Goal: Information Seeking & Learning: Learn about a topic

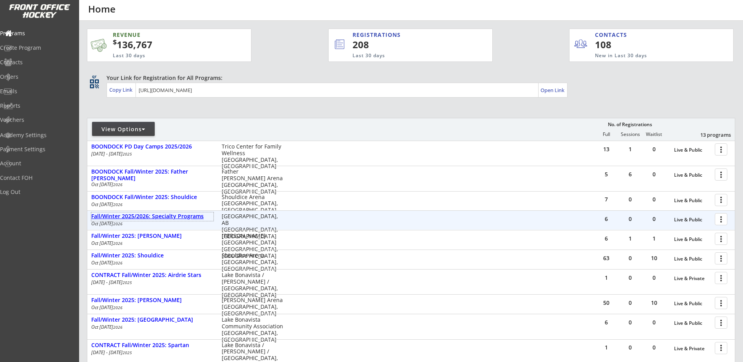
click at [187, 218] on div "Fall/Winter 2025/2026: Specialty Programs" at bounding box center [152, 216] width 122 height 7
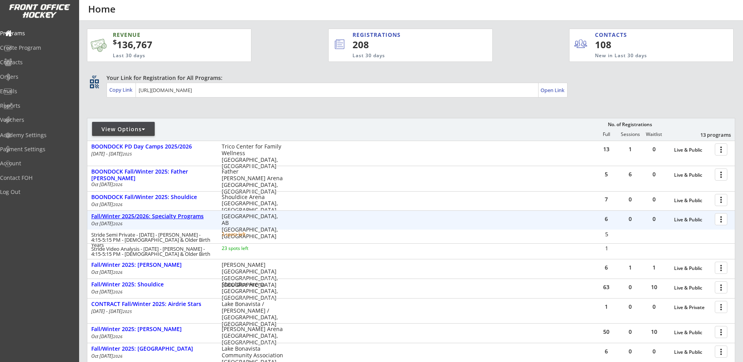
click at [187, 218] on div "Fall/Winter 2025/2026: Specialty Programs" at bounding box center [152, 216] width 122 height 7
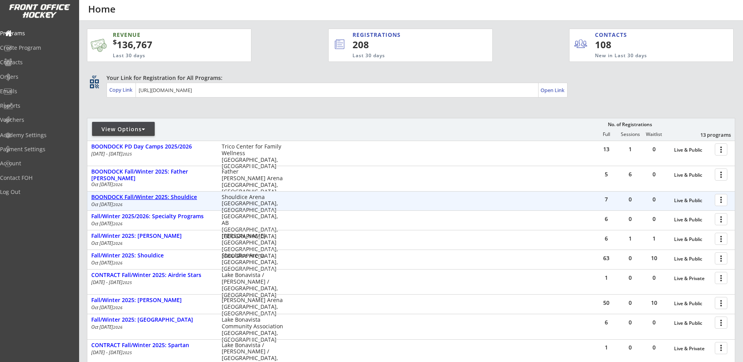
click at [188, 199] on div "BOONDOCK Fall/Winter 2025: Shouldice" at bounding box center [152, 197] width 122 height 7
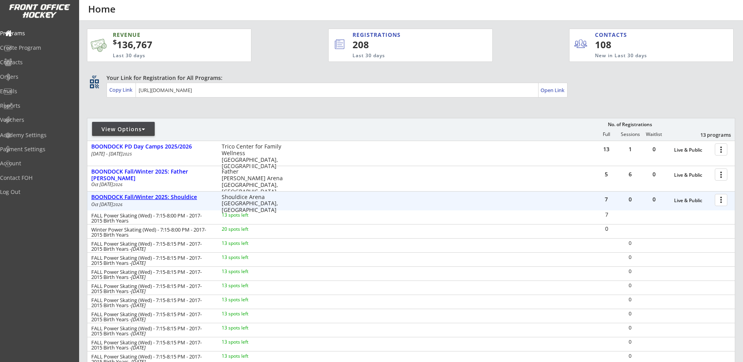
click at [188, 198] on div "BOONDOCK Fall/Winter 2025: Shouldice" at bounding box center [152, 197] width 122 height 7
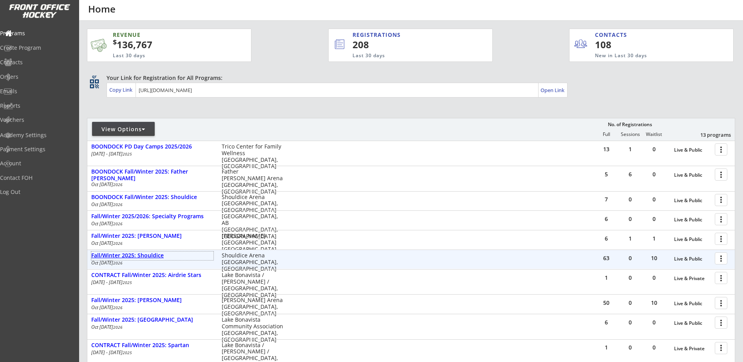
click at [157, 253] on div "Fall/Winter 2025: Shouldice" at bounding box center [152, 255] width 122 height 7
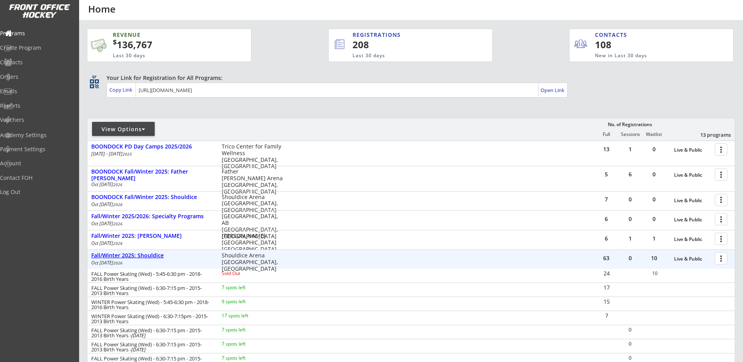
click at [130, 253] on div "Fall/Winter 2025: Shouldice" at bounding box center [152, 255] width 122 height 7
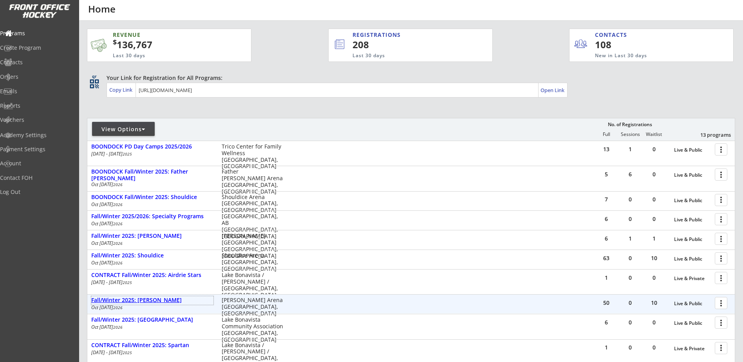
click at [169, 300] on div "Fall/Winter 2025: [PERSON_NAME]" at bounding box center [152, 300] width 122 height 7
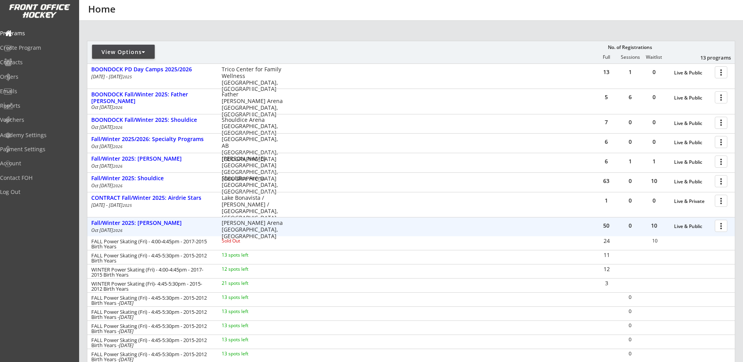
scroll to position [91, 0]
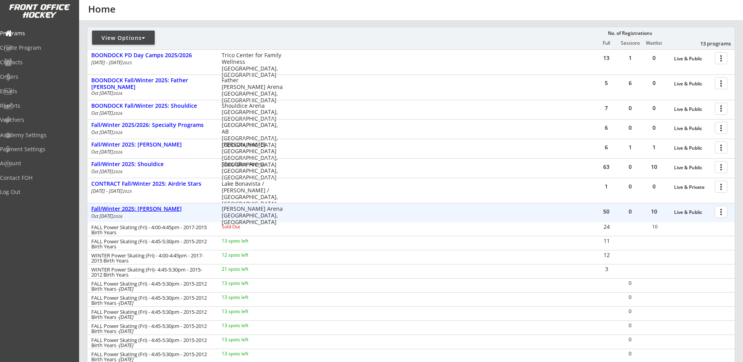
click at [163, 210] on div "Fall/Winter 2025: [PERSON_NAME]" at bounding box center [152, 209] width 122 height 7
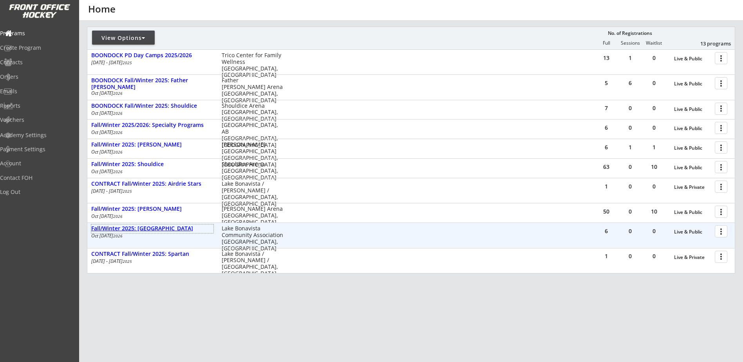
click at [160, 230] on div "Fall/Winter 2025: [GEOGRAPHIC_DATA]" at bounding box center [152, 228] width 122 height 7
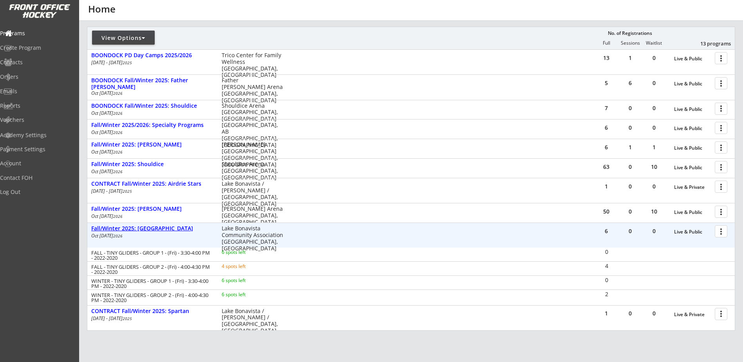
click at [160, 230] on div "Fall/Winter 2025: [GEOGRAPHIC_DATA]" at bounding box center [152, 228] width 122 height 7
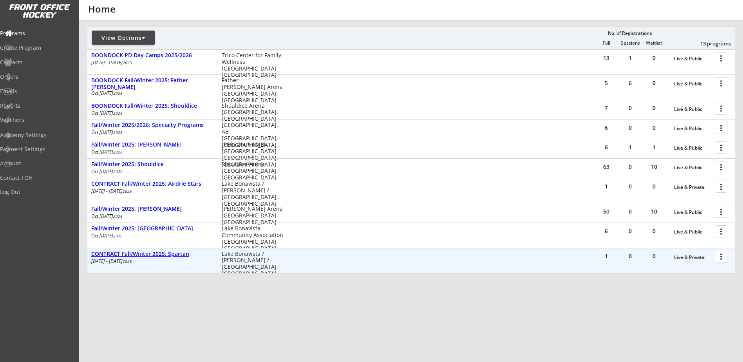
click at [161, 257] on div "CONTRACT Fall/Winter 2025: Spartan" at bounding box center [152, 254] width 122 height 9
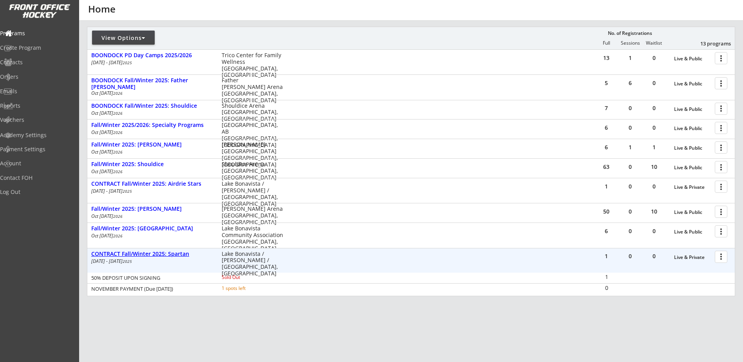
click at [161, 254] on div "CONTRACT Fall/Winter 2025: Spartan" at bounding box center [152, 254] width 122 height 7
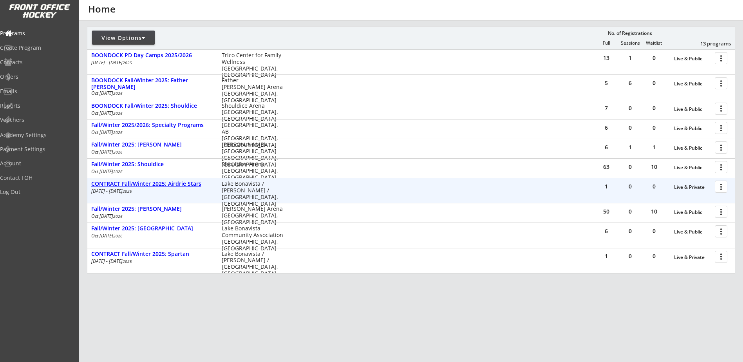
click at [164, 183] on div "CONTRACT Fall/Winter 2025: Airdrie Stars" at bounding box center [152, 184] width 122 height 7
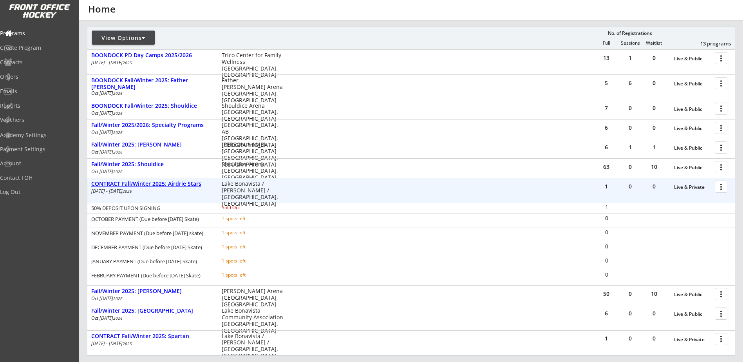
click at [164, 183] on div "CONTRACT Fall/Winter 2025: Airdrie Stars" at bounding box center [152, 184] width 122 height 7
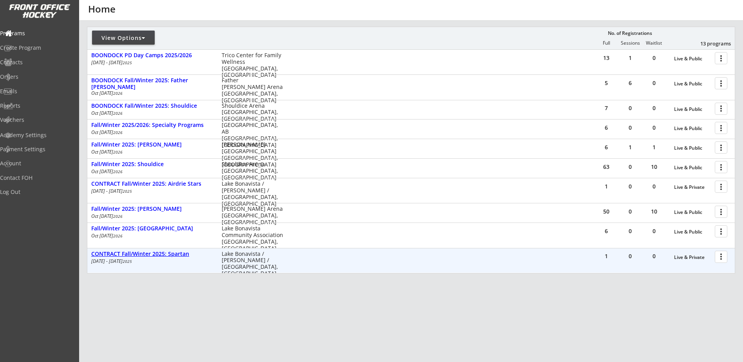
click at [165, 254] on div "CONTRACT Fall/Winter 2025: Spartan" at bounding box center [152, 254] width 122 height 7
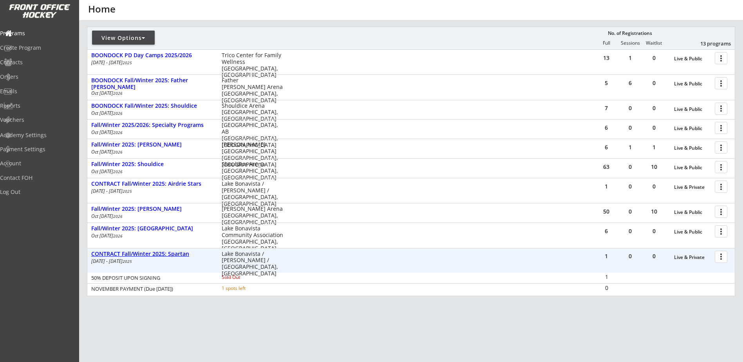
click at [165, 254] on div "CONTRACT Fall/Winter 2025: Spartan" at bounding box center [152, 254] width 122 height 7
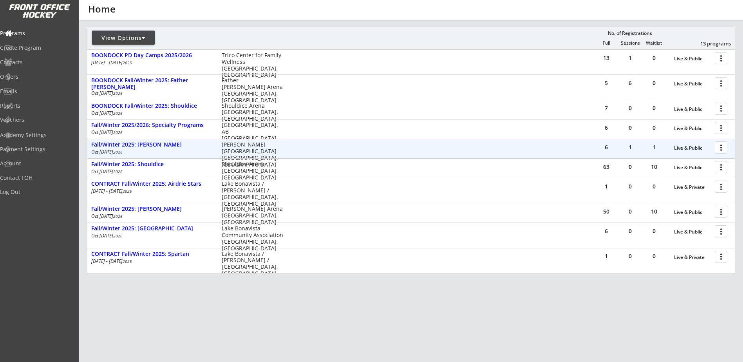
click at [150, 143] on div "Fall/Winter 2025: [PERSON_NAME]" at bounding box center [152, 144] width 122 height 7
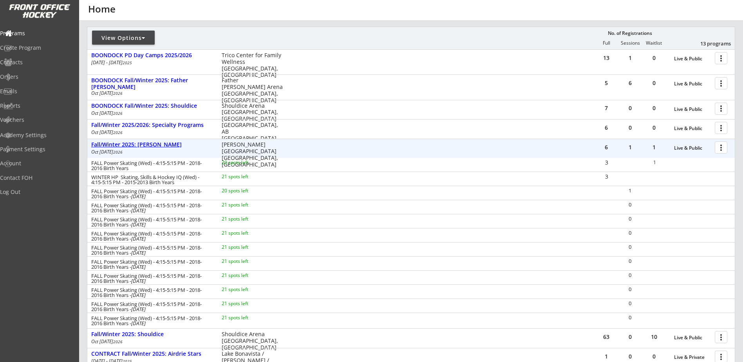
click at [156, 145] on div "Fall/Winter 2025: [PERSON_NAME]" at bounding box center [152, 144] width 122 height 7
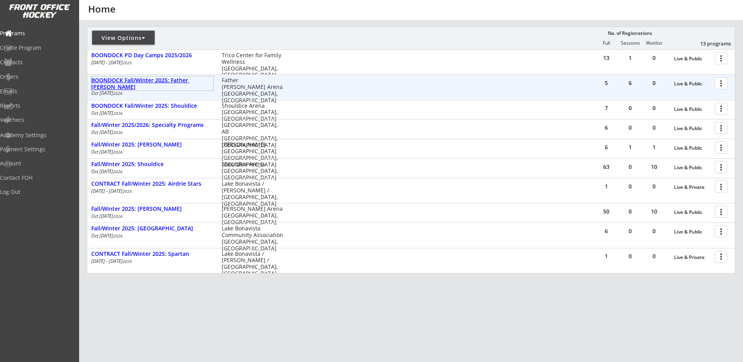
click at [175, 81] on div "BOONDOCK Fall/Winter 2025: Father [PERSON_NAME]" at bounding box center [152, 83] width 122 height 13
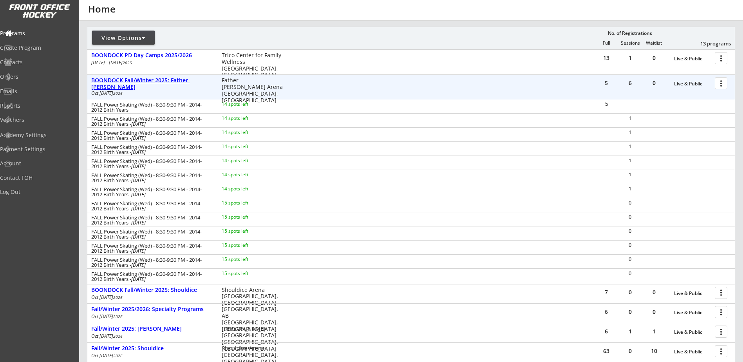
click at [175, 81] on div "BOONDOCK Fall/Winter 2025: Father [PERSON_NAME]" at bounding box center [152, 83] width 122 height 13
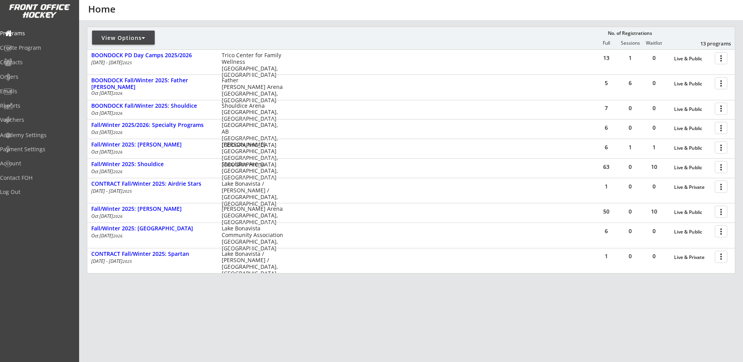
click at [147, 40] on div "View Options" at bounding box center [123, 38] width 63 height 8
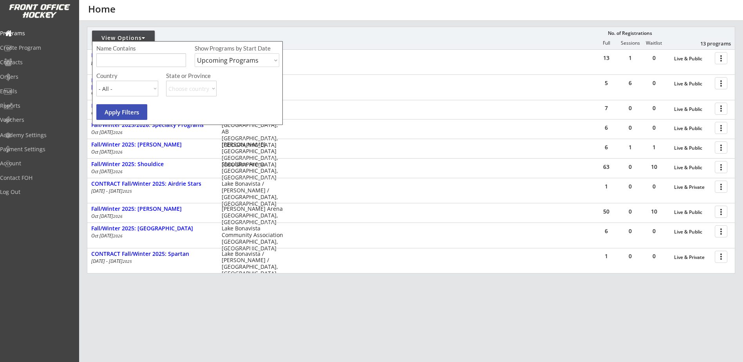
click at [236, 60] on select "Upcoming Programs Past Programs Specific Date Range" at bounding box center [237, 60] width 85 height 14
click at [195, 53] on select "Upcoming Programs Past Programs Specific Date Range" at bounding box center [237, 60] width 85 height 14
click at [136, 112] on button "Apply Filters" at bounding box center [121, 112] width 51 height 16
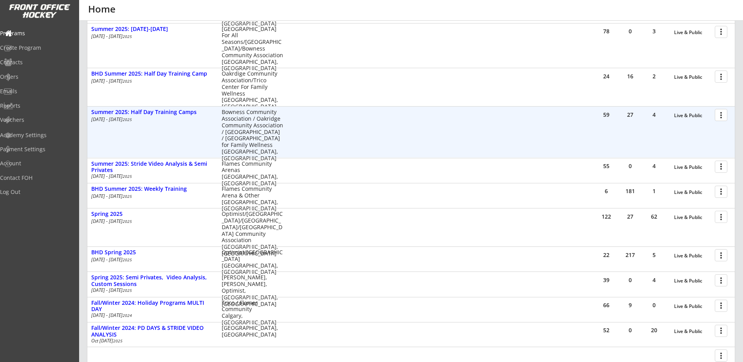
scroll to position [348, 0]
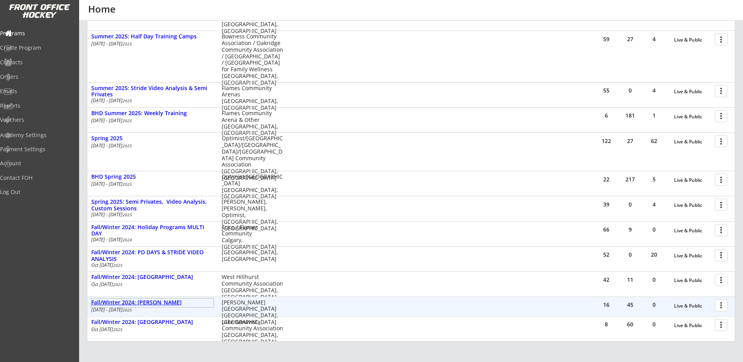
click at [155, 302] on div "Fall/Winter 2024: [PERSON_NAME]" at bounding box center [152, 302] width 122 height 7
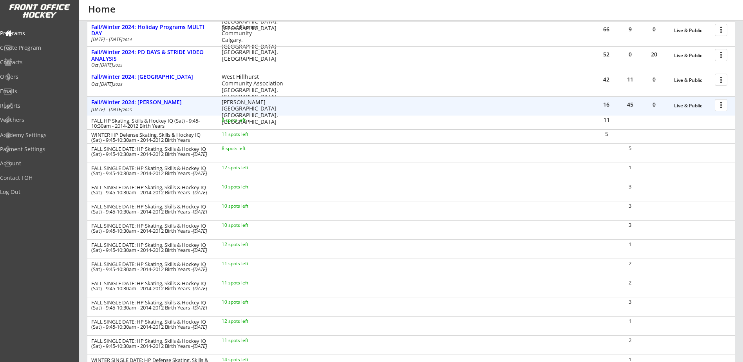
scroll to position [531, 0]
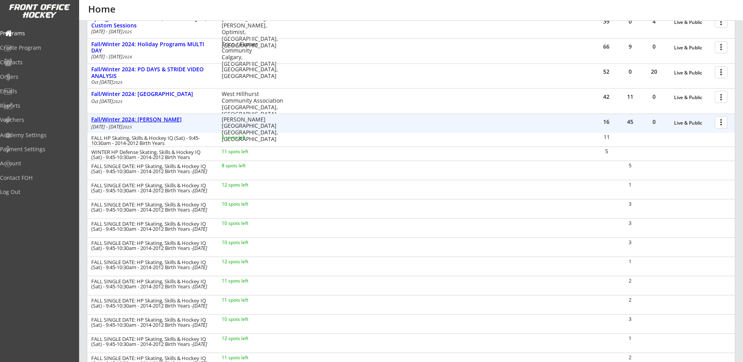
click at [152, 121] on div "Fall/Winter 2024: [PERSON_NAME]" at bounding box center [152, 119] width 122 height 7
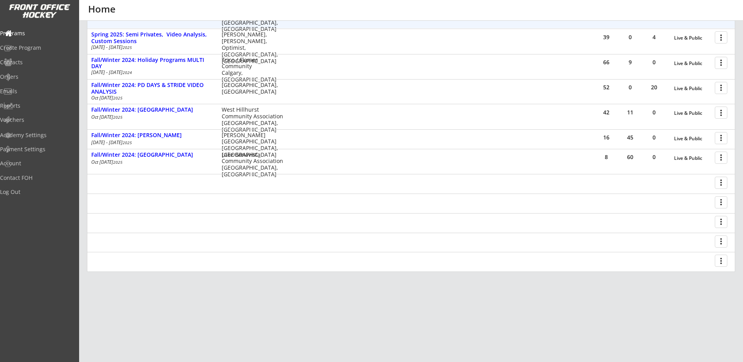
scroll to position [418, 0]
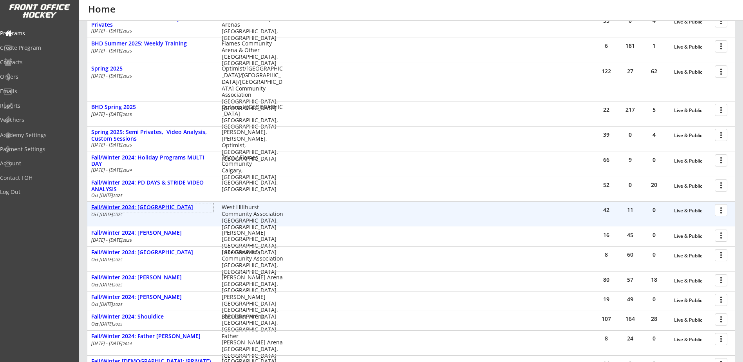
click at [160, 209] on div "Fall/Winter 2024: [GEOGRAPHIC_DATA]" at bounding box center [152, 207] width 122 height 7
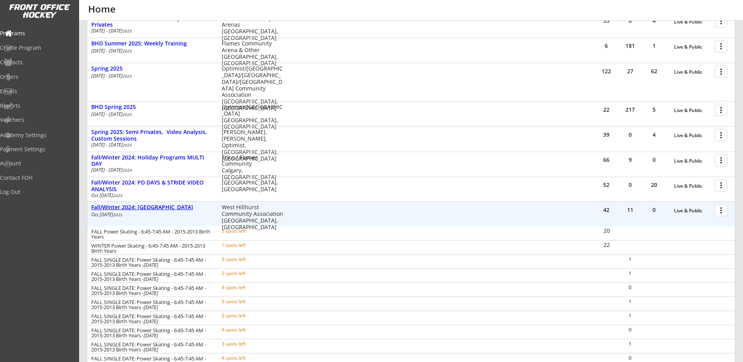
click at [157, 206] on div "Fall/Winter 2024: [GEOGRAPHIC_DATA]" at bounding box center [152, 207] width 122 height 7
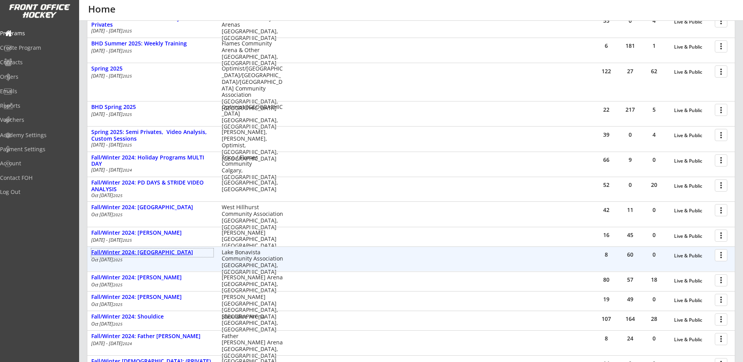
click at [171, 252] on div "Fall/Winter 2024: [GEOGRAPHIC_DATA]" at bounding box center [152, 252] width 122 height 7
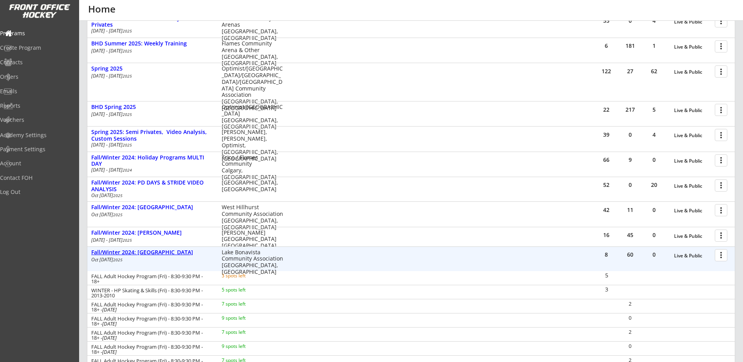
click at [171, 252] on div "Fall/Winter 2024: [GEOGRAPHIC_DATA]" at bounding box center [152, 252] width 122 height 7
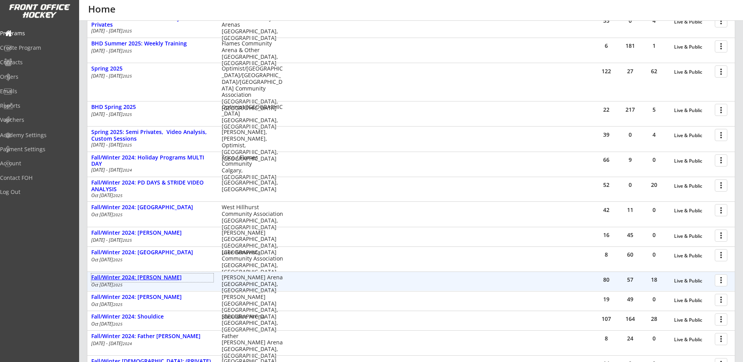
click at [163, 277] on div "Fall/Winter 2024: [PERSON_NAME]" at bounding box center [152, 277] width 122 height 7
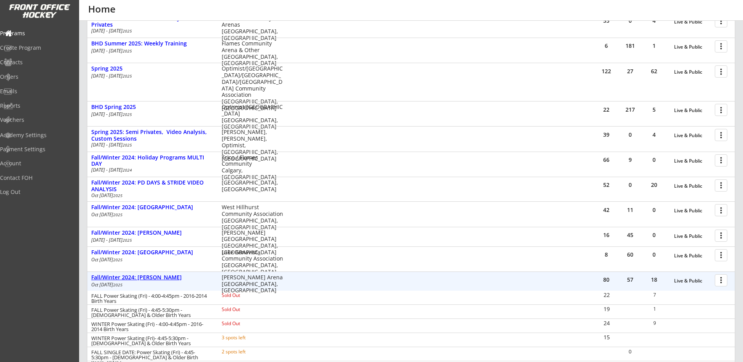
click at [156, 277] on div "Fall/Winter 2024: [PERSON_NAME]" at bounding box center [152, 277] width 122 height 7
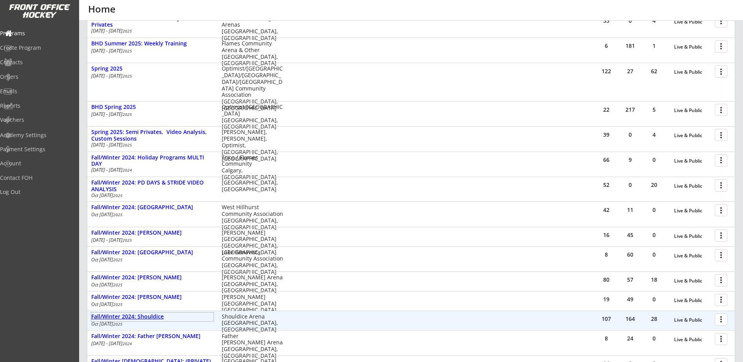
click at [159, 314] on div "Fall/Winter 2024: Shouldice" at bounding box center [152, 316] width 122 height 7
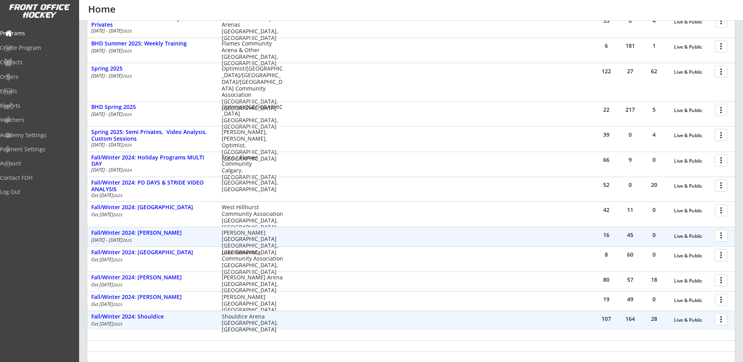
scroll to position [509, 0]
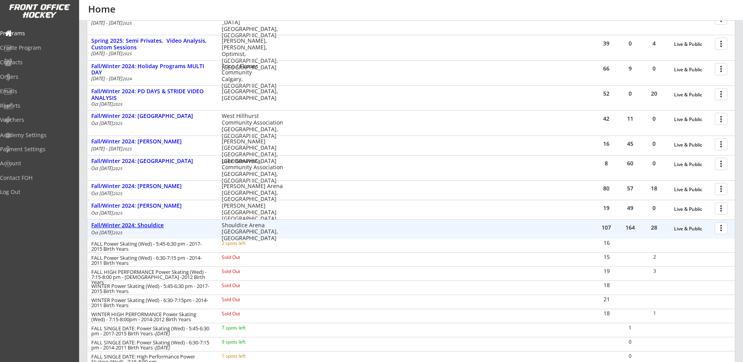
click at [150, 227] on div "Fall/Winter 2024: Shouldice" at bounding box center [152, 225] width 122 height 7
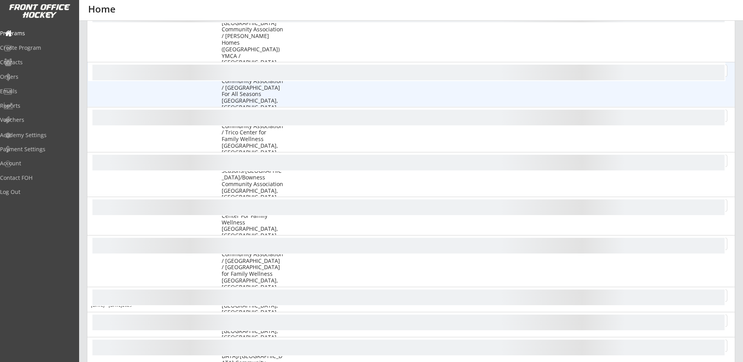
scroll to position [0, 0]
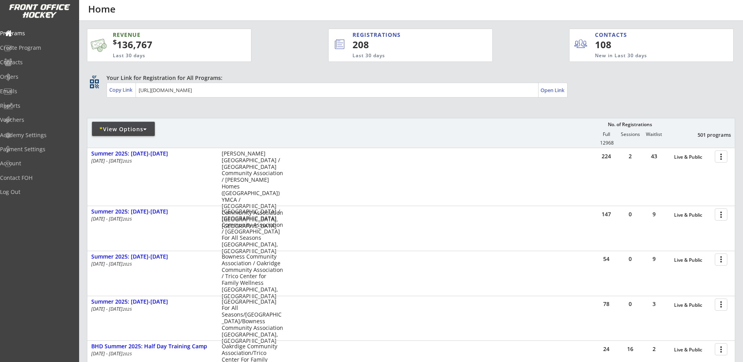
click at [146, 132] on div "* View Options" at bounding box center [123, 129] width 63 height 8
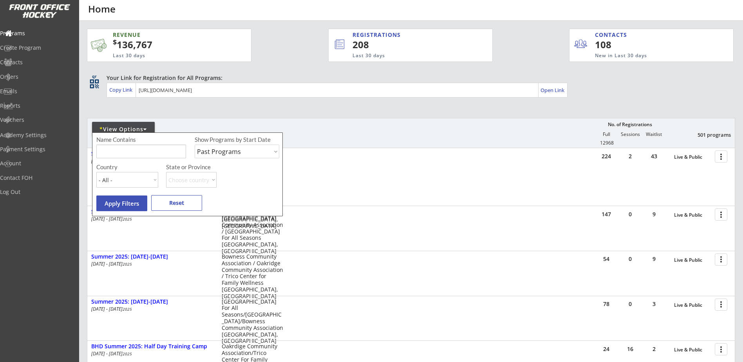
click at [235, 153] on select "Upcoming Programs Past Programs Specific Date Range" at bounding box center [237, 152] width 85 height 14
select select ""Upcoming Programs""
click at [195, 145] on select "Upcoming Programs Past Programs Specific Date Range" at bounding box center [237, 152] width 85 height 14
click at [135, 199] on button "Apply Filters" at bounding box center [121, 204] width 51 height 16
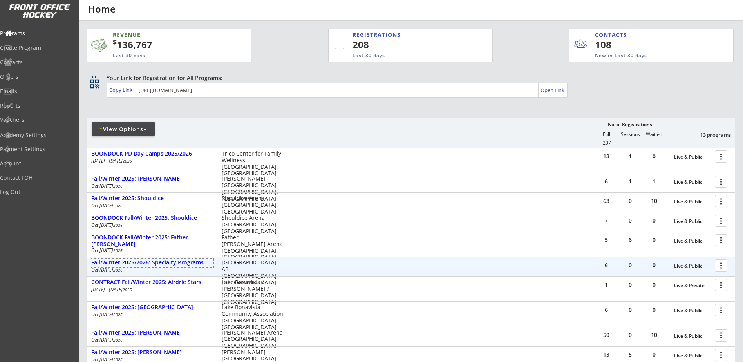
click at [183, 266] on div "Fall/Winter 2025/2026: Specialty Programs" at bounding box center [152, 262] width 122 height 7
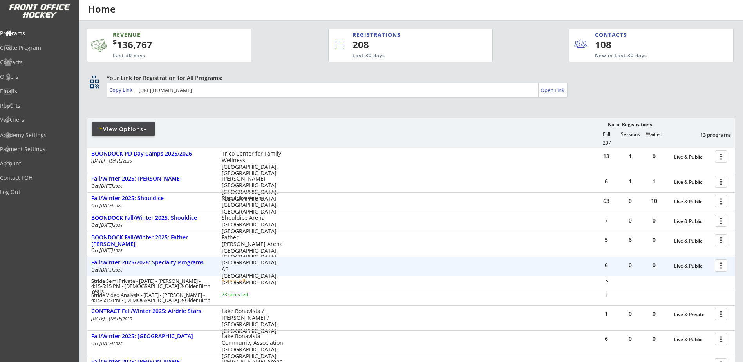
click at [185, 263] on div "Fall/Winter 2025/2026: Specialty Programs" at bounding box center [152, 262] width 122 height 7
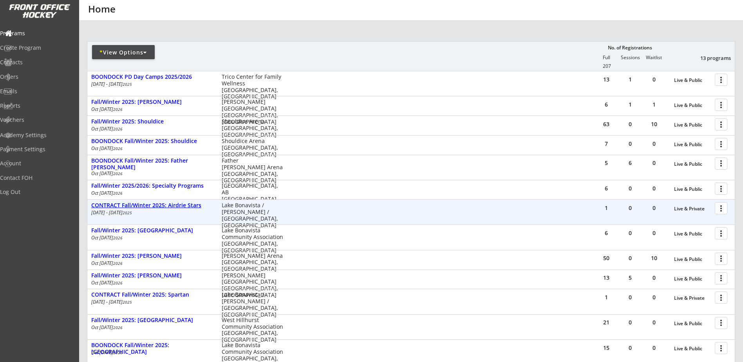
scroll to position [91, 0]
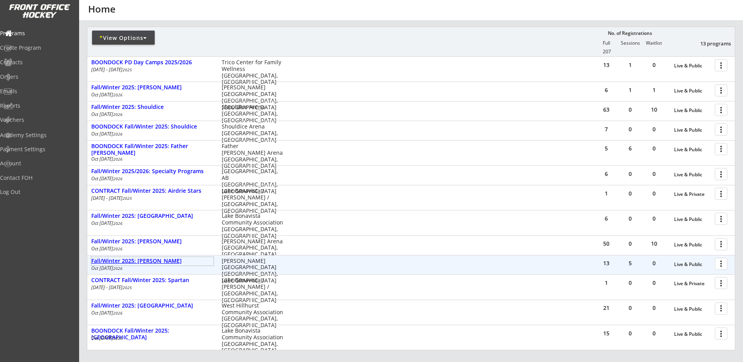
click at [159, 263] on div "Fall/Winter 2025: [PERSON_NAME]" at bounding box center [152, 261] width 122 height 7
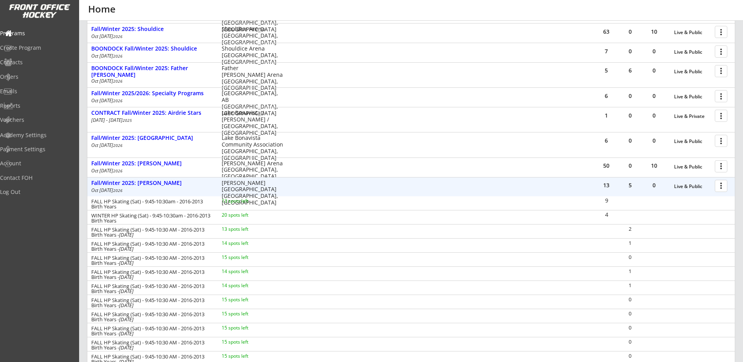
scroll to position [183, 0]
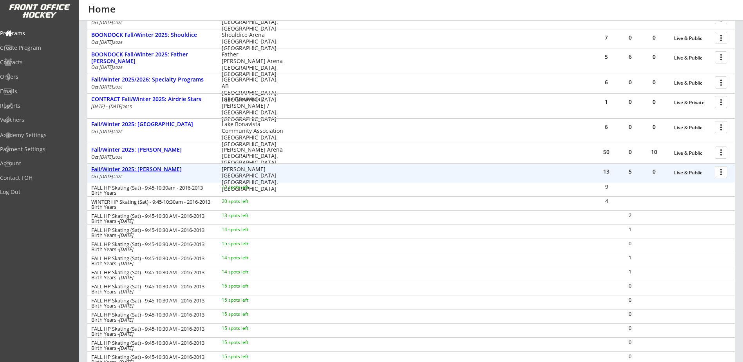
click at [159, 169] on div "Fall/Winter 2025: [PERSON_NAME]" at bounding box center [152, 169] width 122 height 7
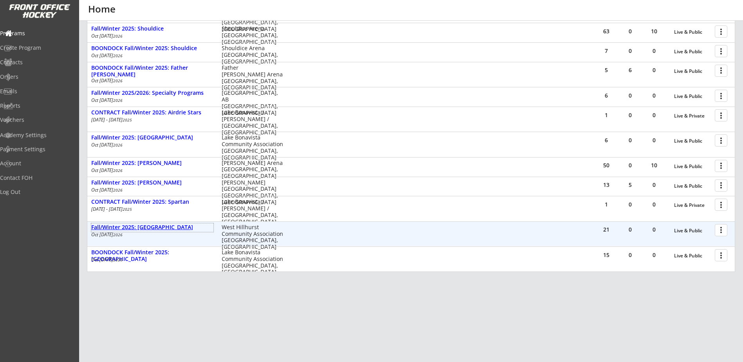
click at [161, 224] on div "Fall/Winter 2025: [GEOGRAPHIC_DATA]" at bounding box center [152, 227] width 122 height 7
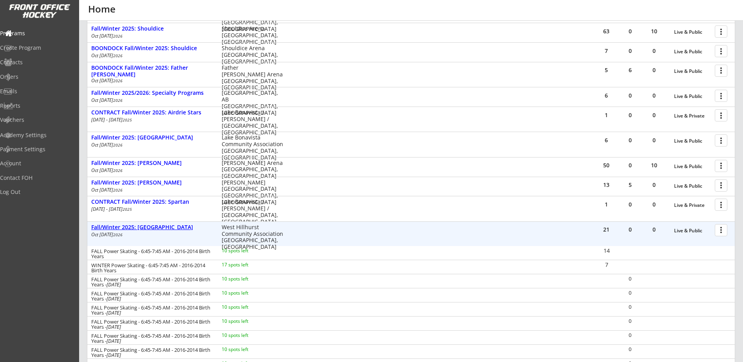
click at [161, 224] on div "Fall/Winter 2025: [GEOGRAPHIC_DATA]" at bounding box center [152, 227] width 122 height 7
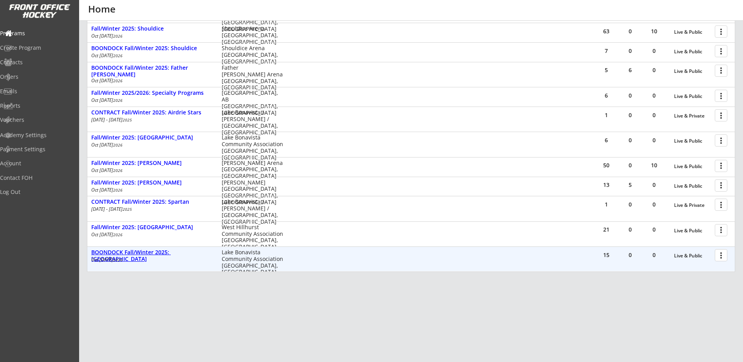
click at [176, 255] on div "BOONDOCK Fall/Winter 2025: [GEOGRAPHIC_DATA]" at bounding box center [152, 255] width 122 height 13
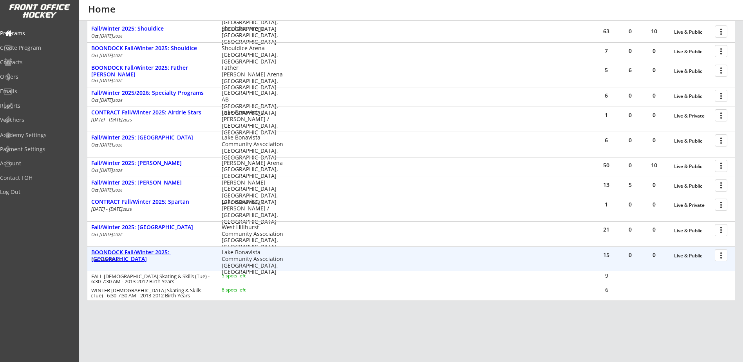
click at [176, 255] on div "BOONDOCK Fall/Winter 2025: [GEOGRAPHIC_DATA]" at bounding box center [152, 255] width 122 height 13
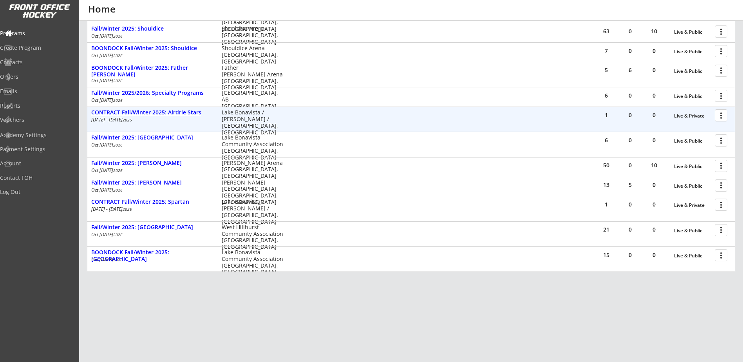
click at [179, 113] on div "CONTRACT Fall/Winter 2025: Airdrie Stars" at bounding box center [152, 112] width 122 height 7
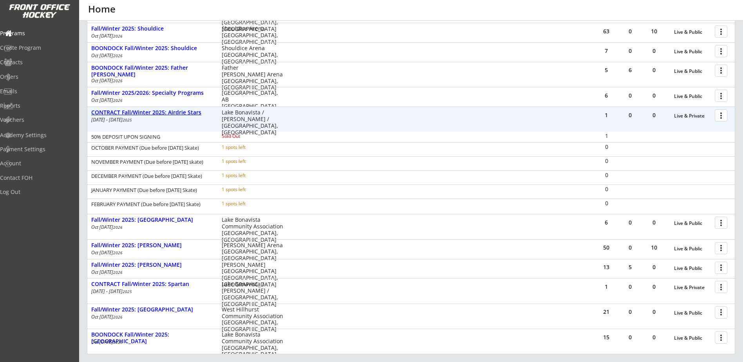
click at [181, 112] on div "CONTRACT Fall/Winter 2025: Airdrie Stars" at bounding box center [152, 112] width 122 height 7
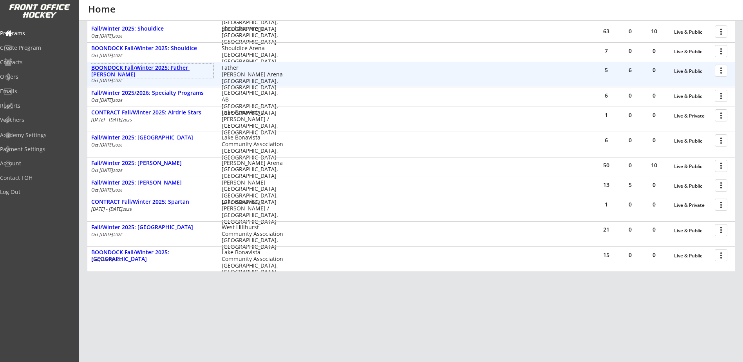
click at [183, 69] on div "BOONDOCK Fall/Winter 2025: Father [PERSON_NAME]" at bounding box center [152, 71] width 122 height 13
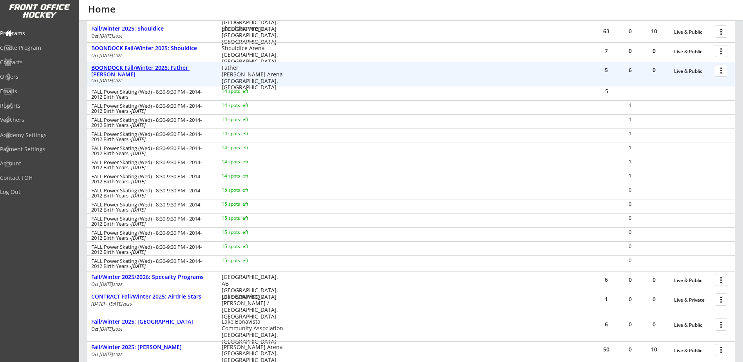
click at [183, 69] on div "BOONDOCK Fall/Winter 2025: Father [PERSON_NAME]" at bounding box center [152, 71] width 122 height 13
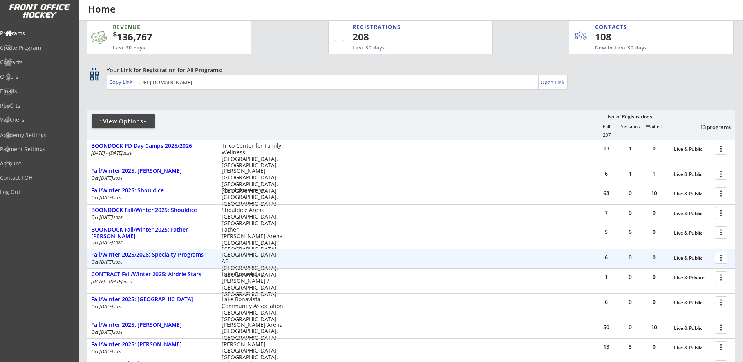
scroll to position [0, 0]
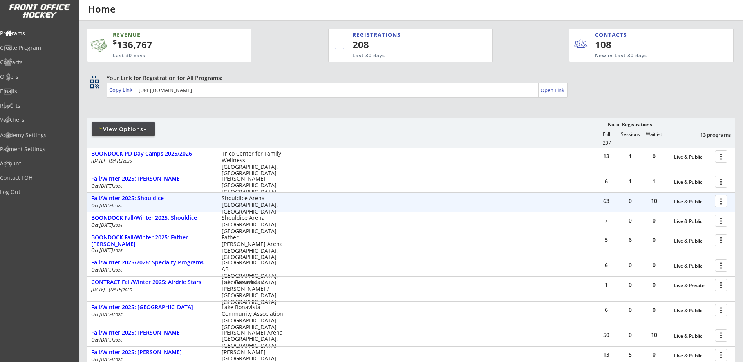
click at [149, 198] on div "Fall/Winter 2025: Shouldice" at bounding box center [152, 198] width 122 height 7
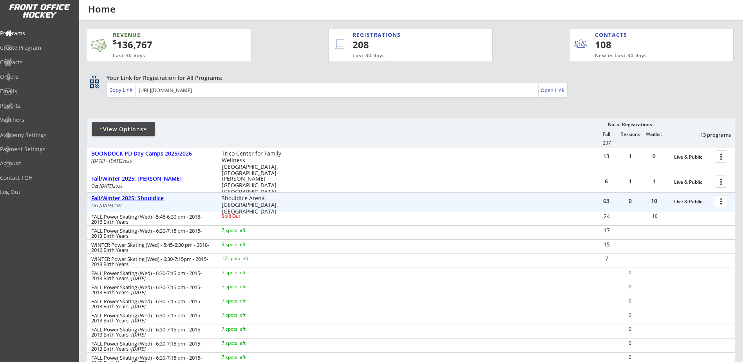
click at [149, 196] on div "Fall/Winter 2025: Shouldice" at bounding box center [152, 198] width 122 height 7
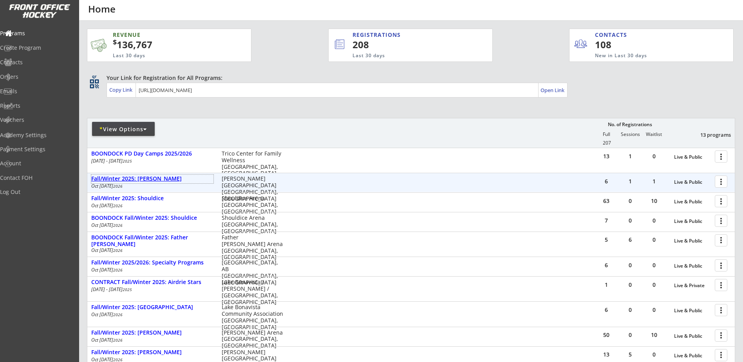
click at [153, 181] on div "Fall/Winter 2025: [PERSON_NAME]" at bounding box center [152, 179] width 122 height 7
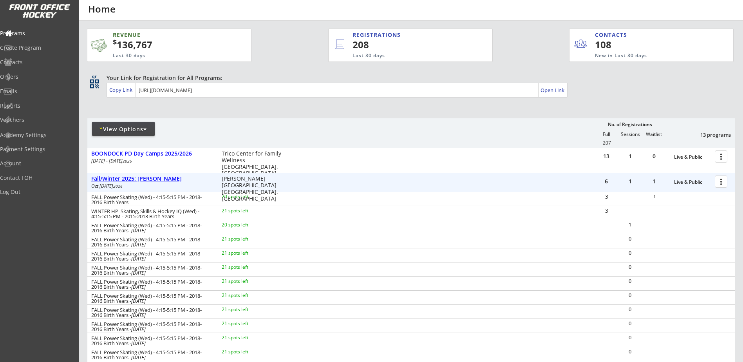
click at [153, 181] on div "Fall/Winter 2025: [PERSON_NAME]" at bounding box center [152, 179] width 122 height 7
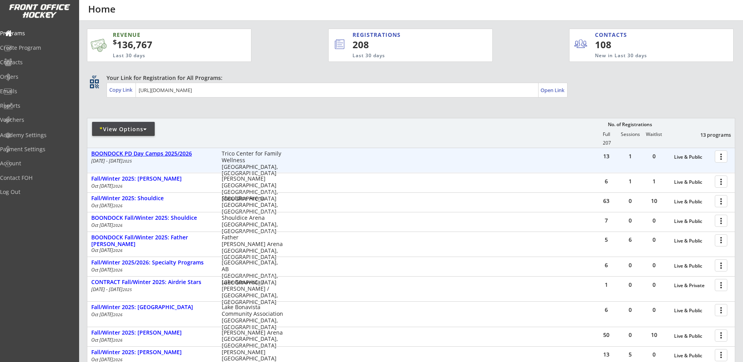
click at [164, 155] on div "BOONDOCK PD Day Camps 2025/2026" at bounding box center [152, 153] width 122 height 7
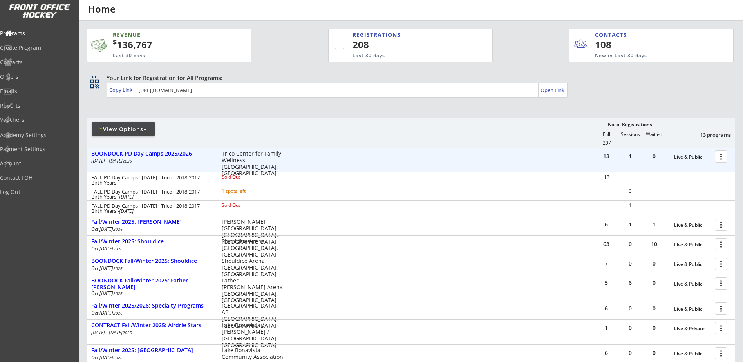
click at [165, 155] on div "BOONDOCK PD Day Camps 2025/2026" at bounding box center [152, 153] width 122 height 7
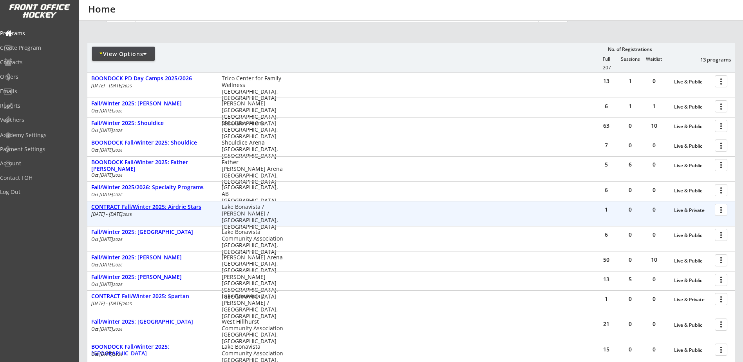
scroll to position [91, 0]
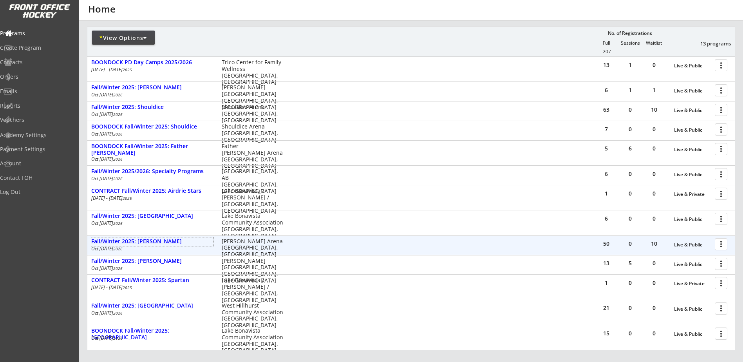
click at [170, 243] on div "Fall/Winter 2025: [PERSON_NAME]" at bounding box center [152, 241] width 122 height 7
